Goal: Check status: Check status

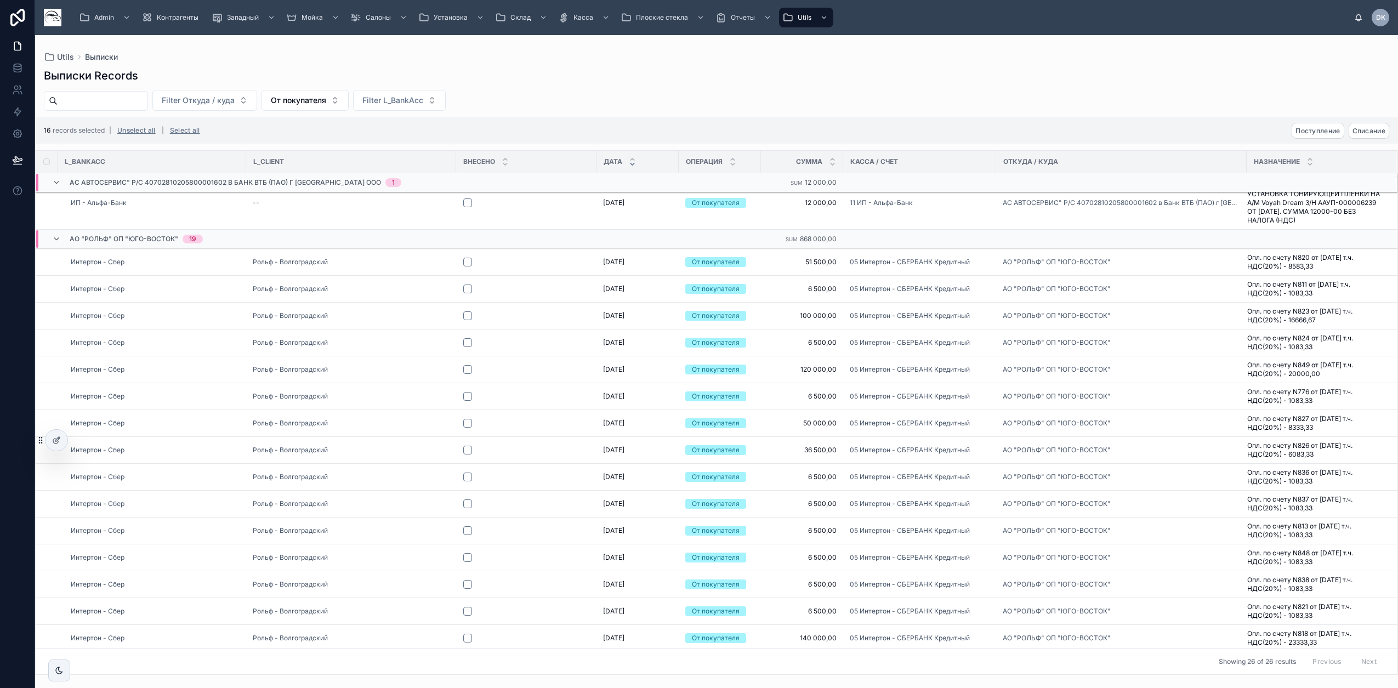
scroll to position [319, 0]
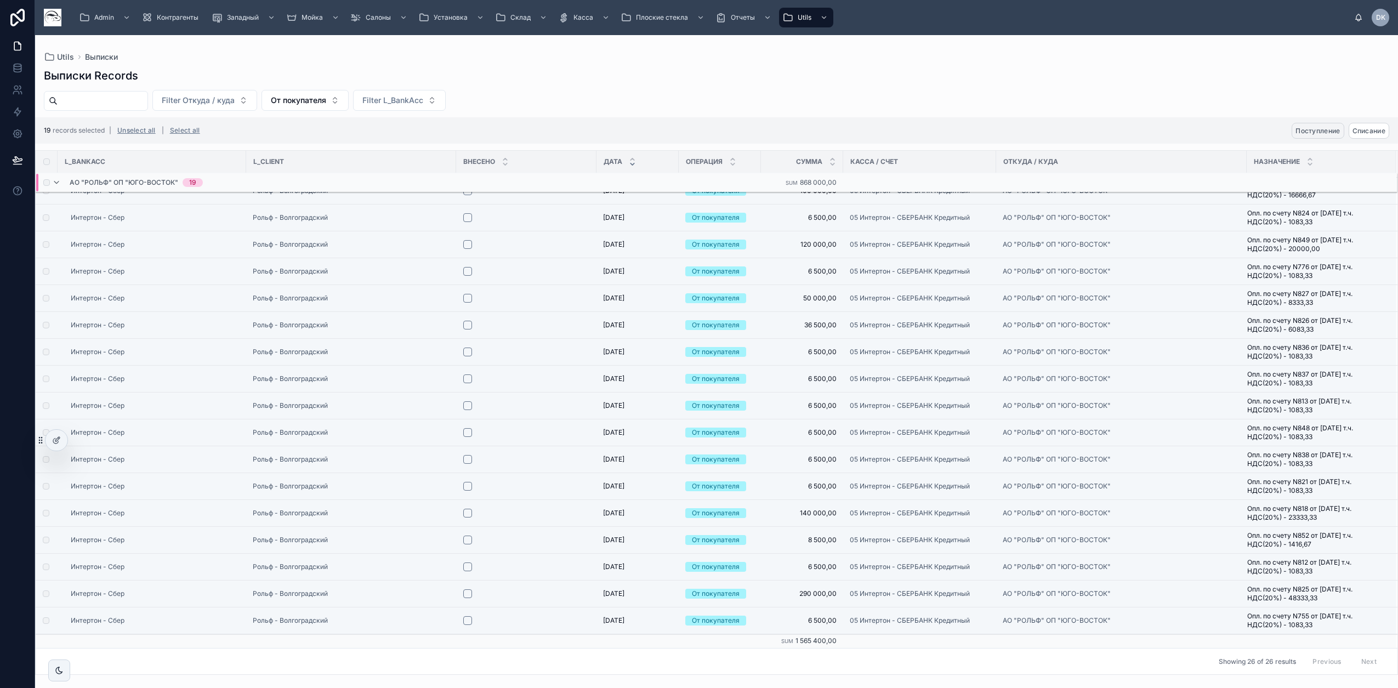
click at [1330, 130] on span "Поступление" at bounding box center [1318, 131] width 44 height 8
click at [1373, 107] on icon at bounding box center [1370, 109] width 9 height 9
